Goal: Information Seeking & Learning: Learn about a topic

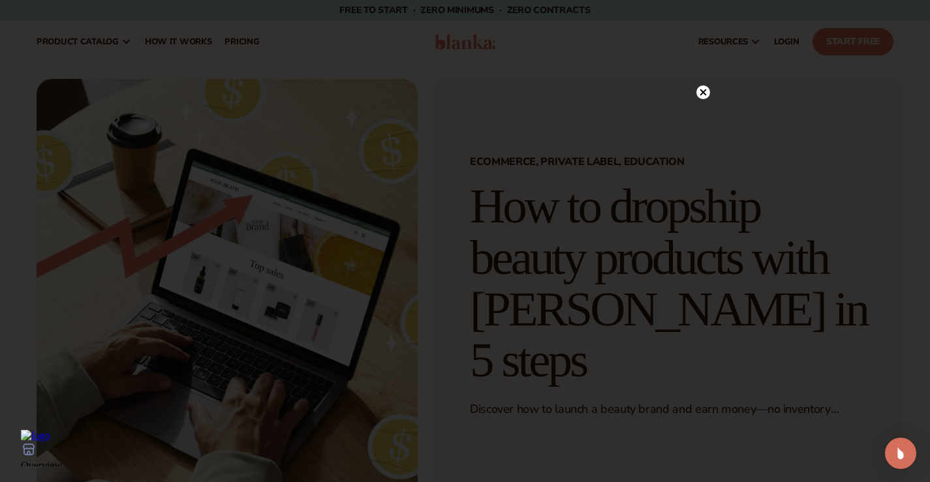
click at [702, 92] on icon at bounding box center [702, 92] width 7 height 7
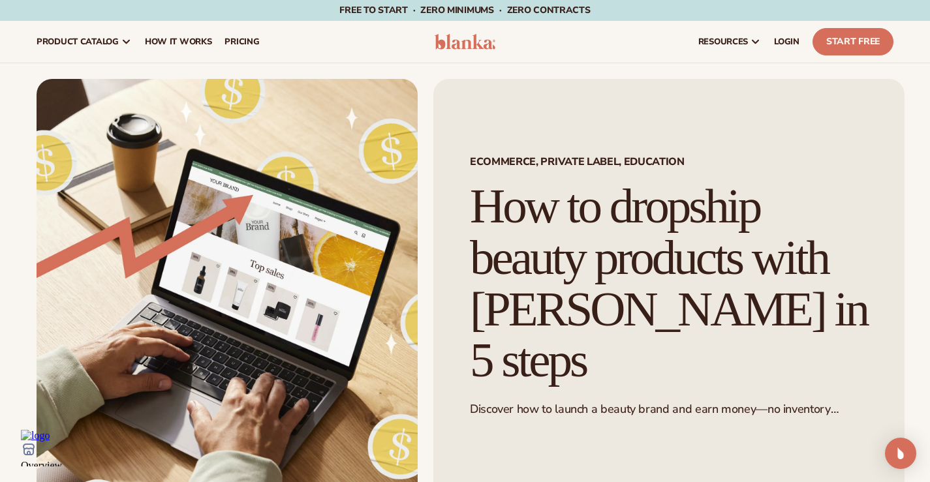
click at [525, 60] on div "resources connect your store" at bounding box center [703, 42] width 391 height 42
click at [266, 33] on link "pricing" at bounding box center [242, 42] width 48 height 42
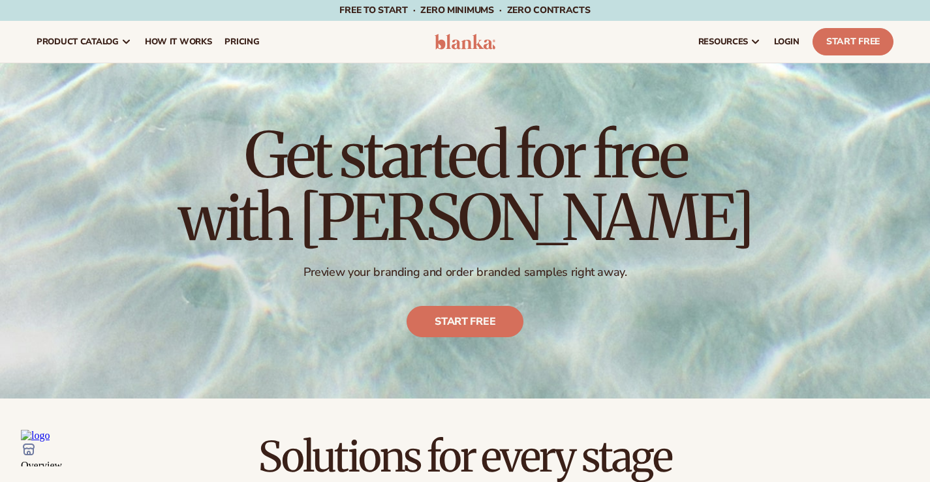
scroll to position [261, 0]
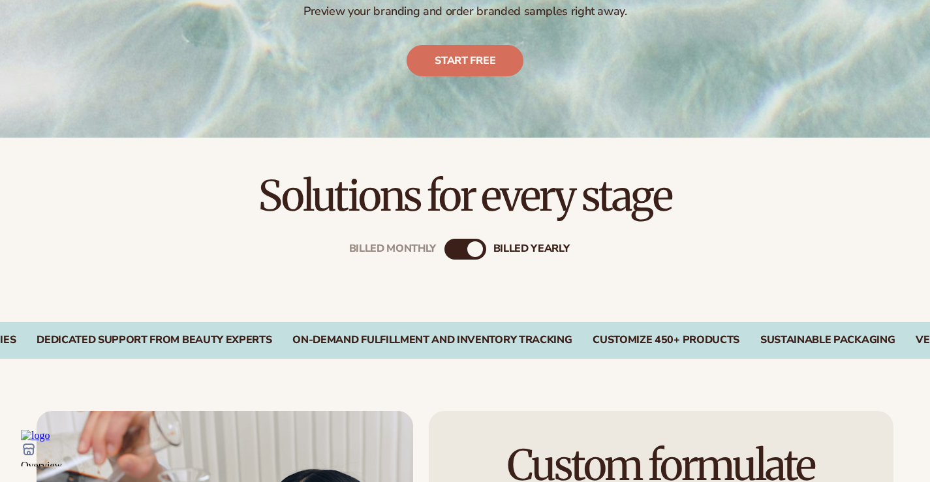
click at [474, 248] on div "billed Yearly" at bounding box center [475, 249] width 16 height 16
click at [476, 249] on div "billed Yearly" at bounding box center [475, 249] width 16 height 16
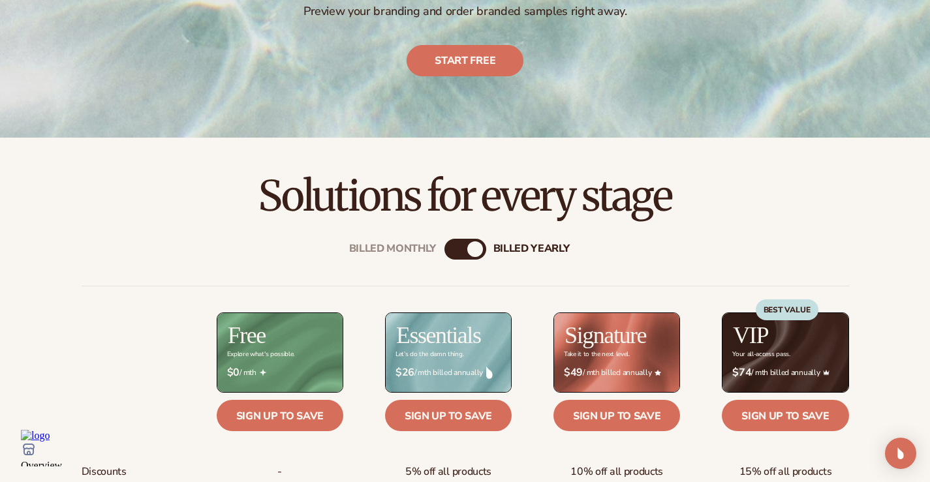
click at [472, 248] on div "billed Yearly" at bounding box center [475, 249] width 16 height 16
click at [449, 251] on div "Billed Monthly" at bounding box center [452, 249] width 16 height 16
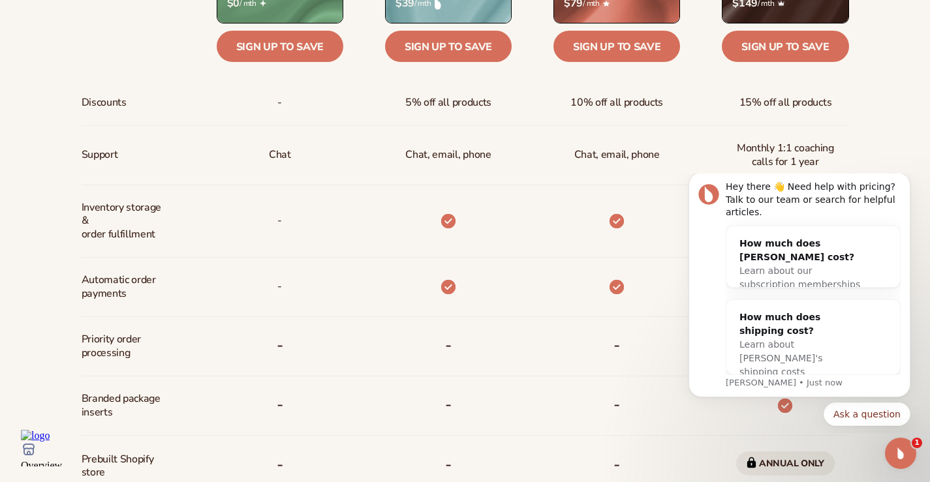
scroll to position [718, 0]
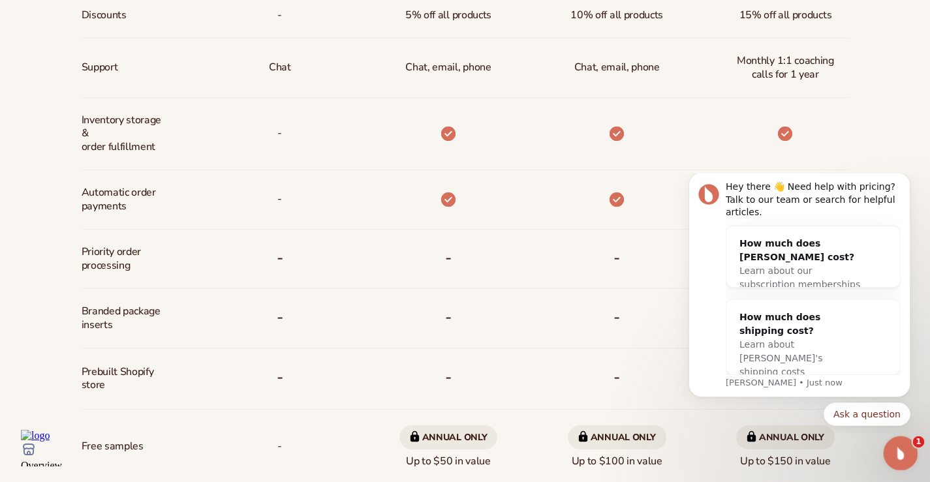
click at [899, 446] on icon "Open Intercom Messenger" at bounding box center [899, 452] width 22 height 22
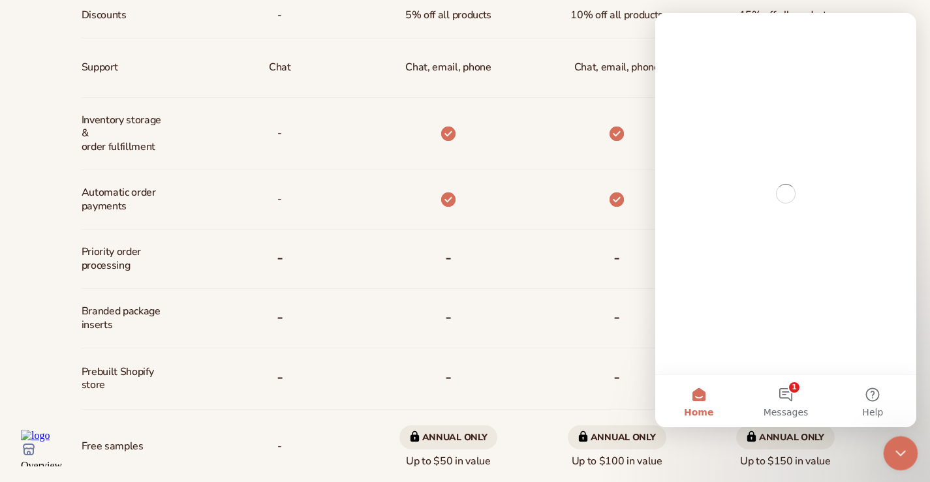
scroll to position [0, 0]
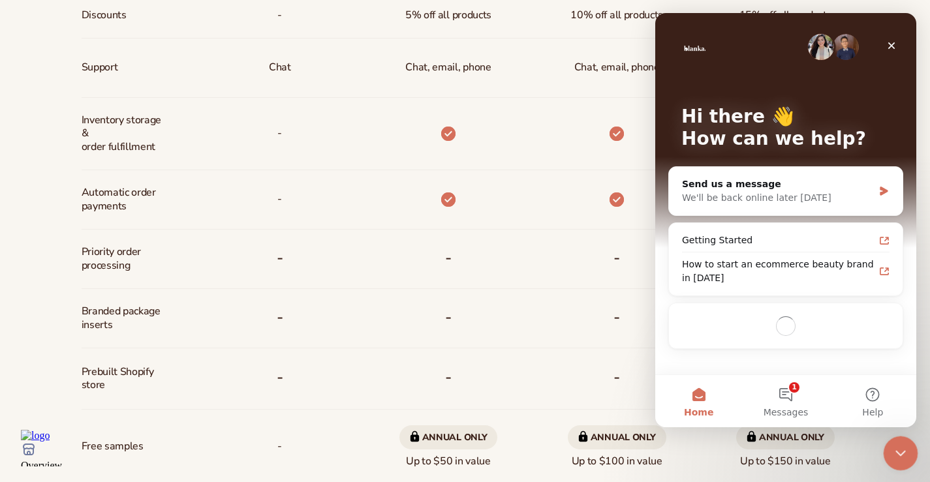
click at [899, 446] on icon "Close Intercom Messenger" at bounding box center [899, 452] width 16 height 16
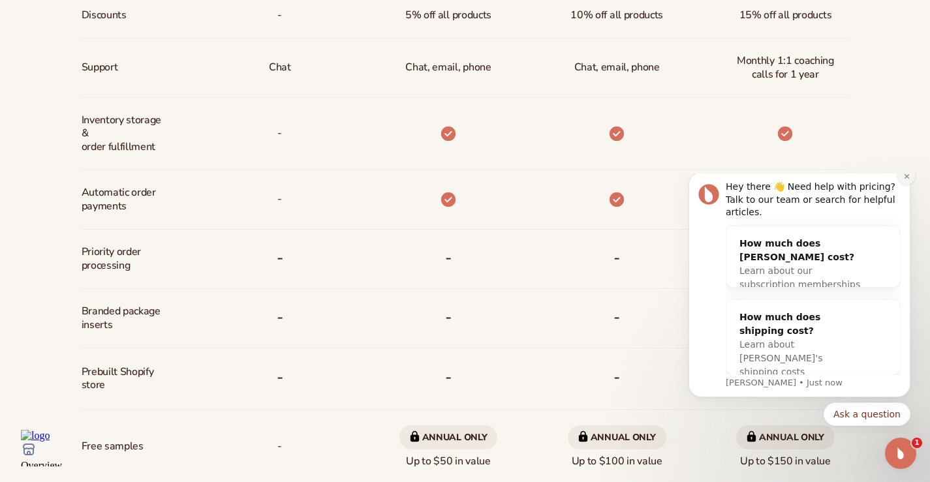
click at [910, 185] on button "Dismiss notification" at bounding box center [906, 176] width 17 height 17
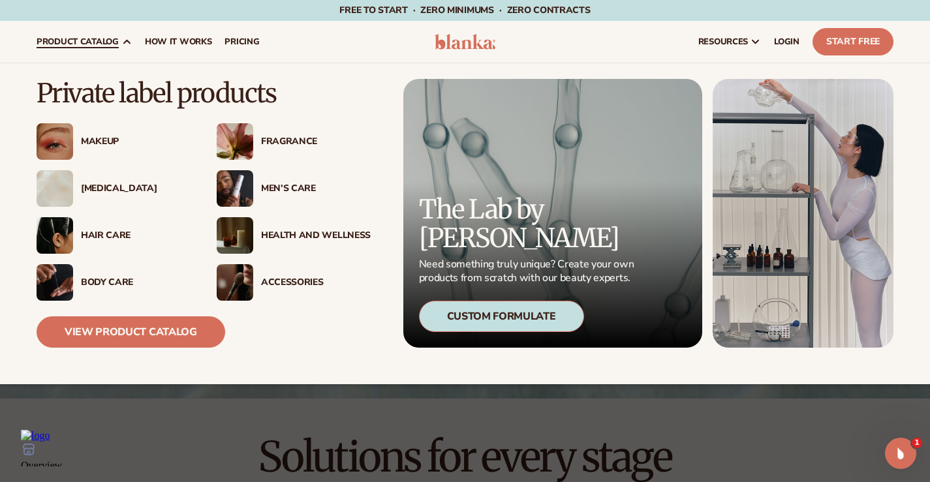
click at [89, 138] on div "Makeup" at bounding box center [136, 141] width 110 height 11
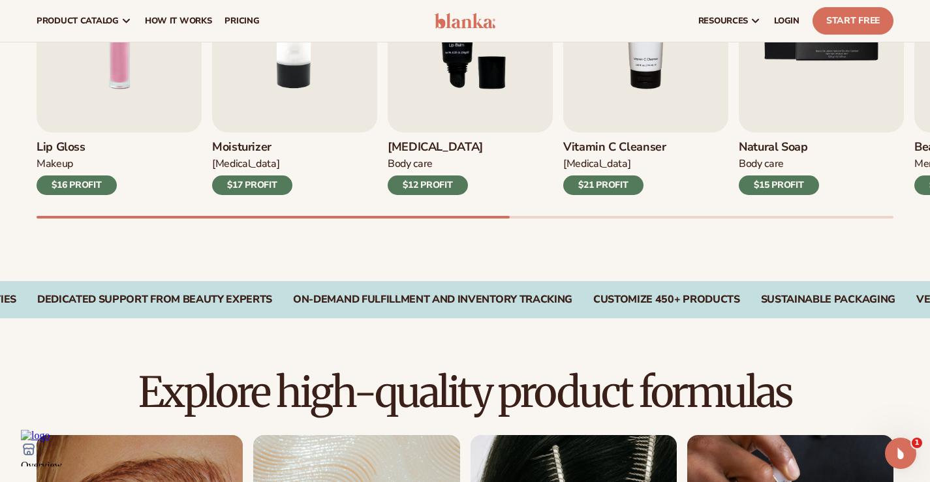
scroll to position [457, 0]
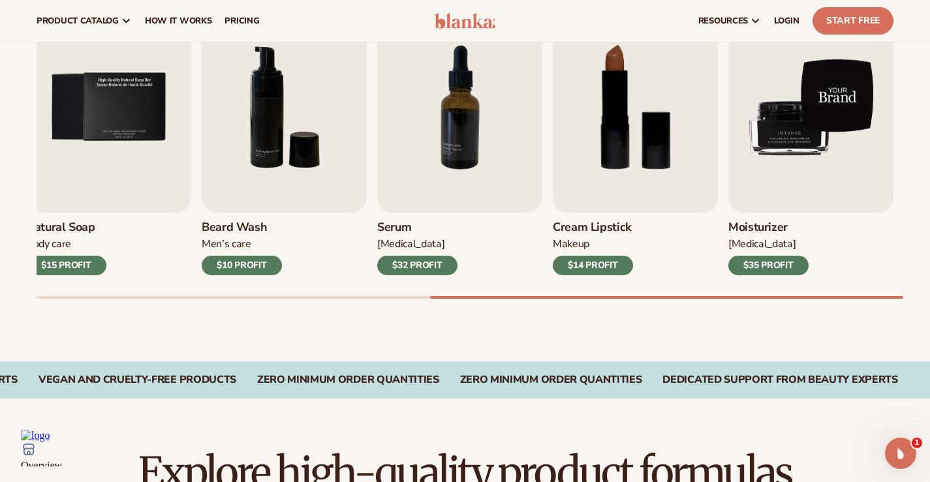
click at [770, 176] on img "9 / 9" at bounding box center [810, 107] width 165 height 211
click at [828, 166] on img "9 / 9" at bounding box center [810, 107] width 165 height 211
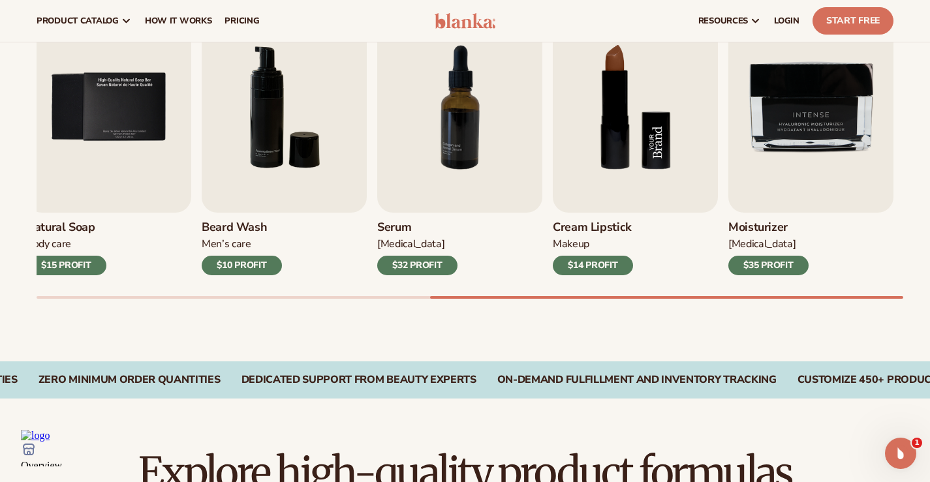
click at [638, 213] on img "8 / 9" at bounding box center [635, 107] width 165 height 211
click at [637, 213] on img "8 / 9" at bounding box center [635, 107] width 165 height 211
click at [523, 187] on img "7 / 9" at bounding box center [459, 107] width 165 height 211
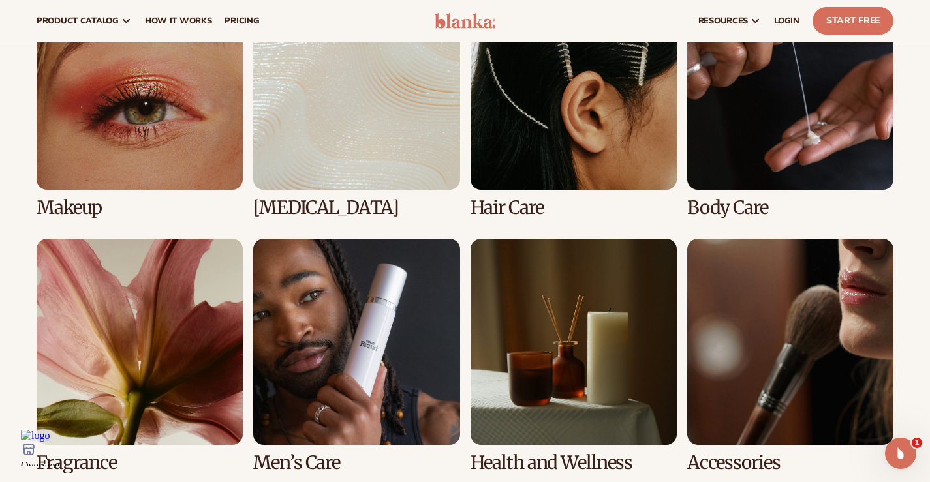
scroll to position [981, 0]
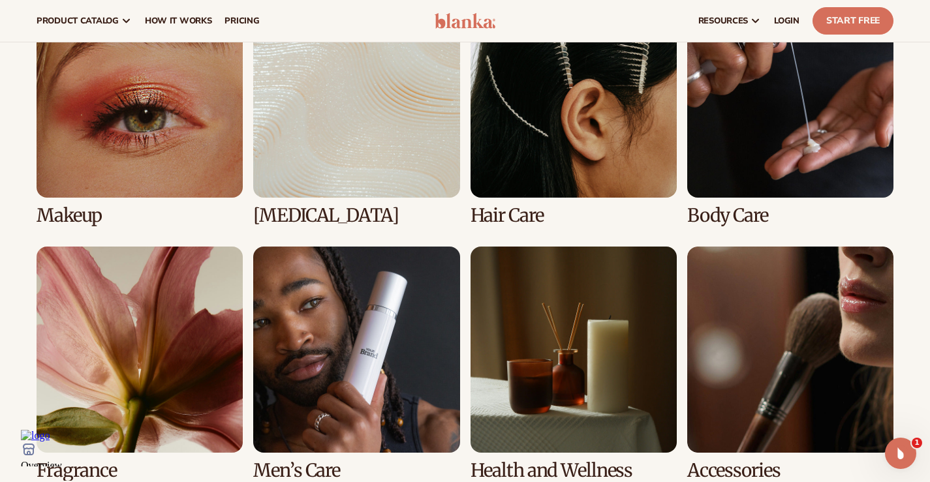
click at [337, 166] on link "2 / 8" at bounding box center [356, 109] width 206 height 234
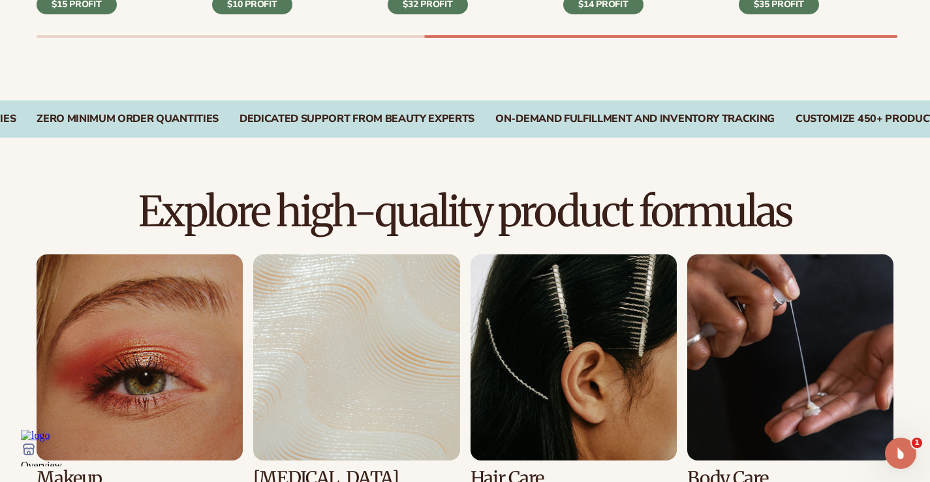
scroll to position [979, 0]
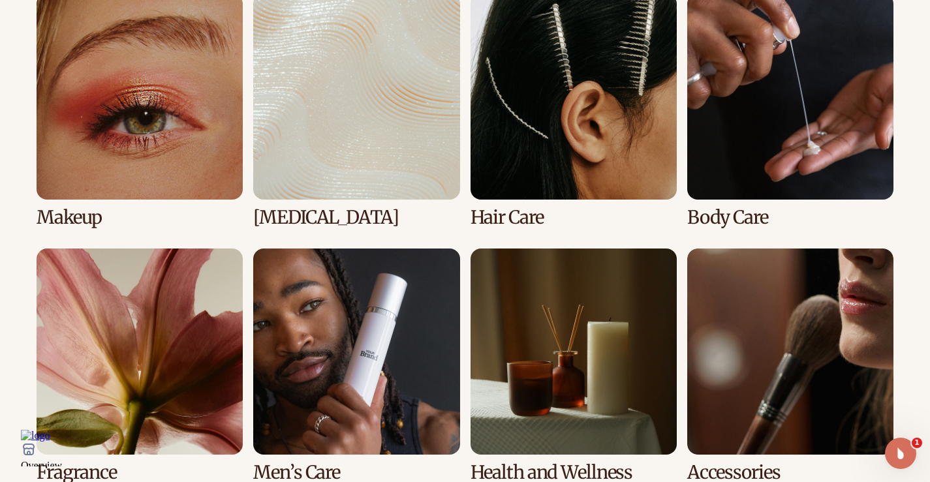
click at [547, 180] on link "3 / 8" at bounding box center [573, 110] width 206 height 234
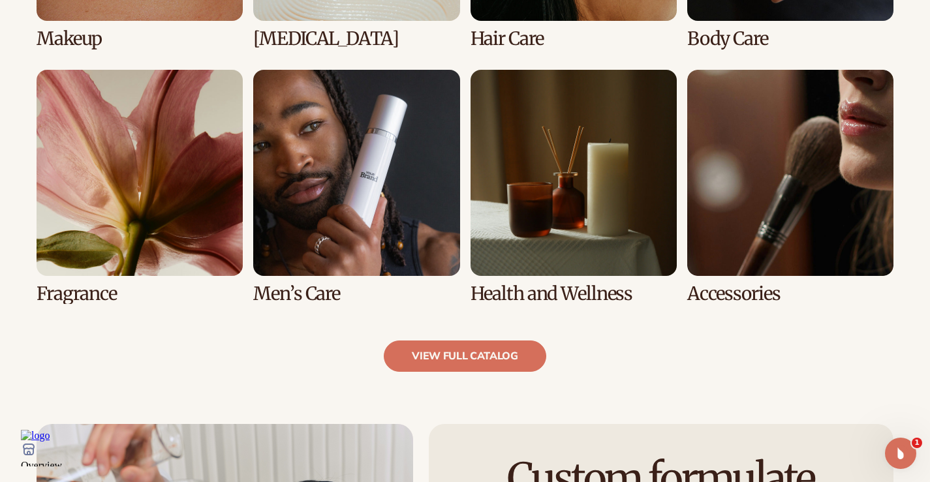
scroll to position [1195, 0]
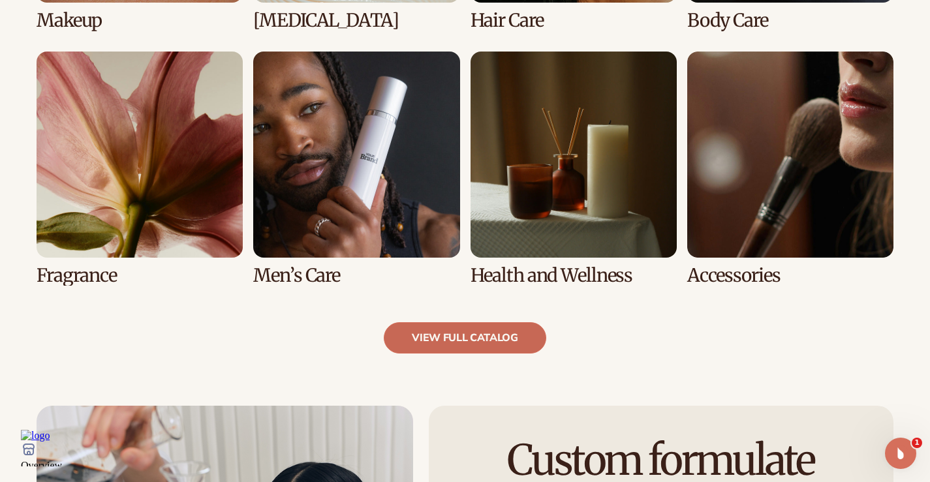
click at [491, 352] on link "view full catalog" at bounding box center [465, 337] width 162 height 31
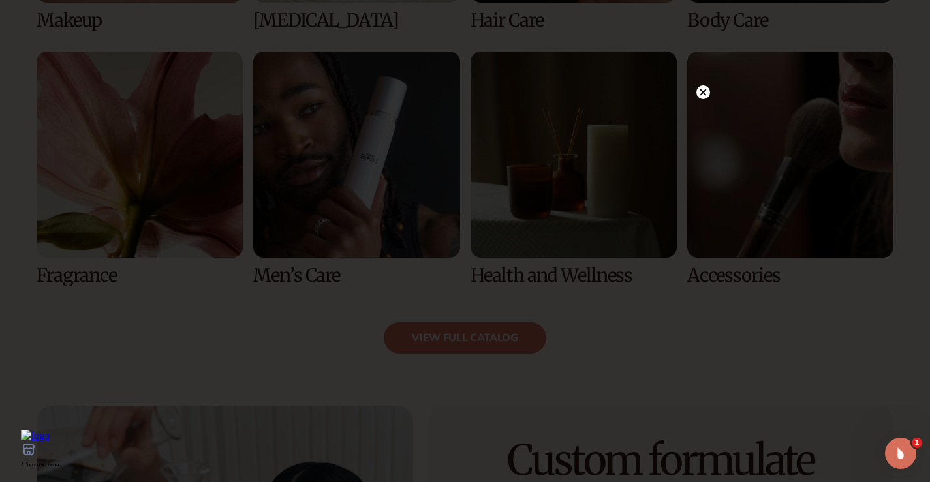
click at [701, 95] on icon at bounding box center [702, 92] width 7 height 7
